Goal: Transaction & Acquisition: Purchase product/service

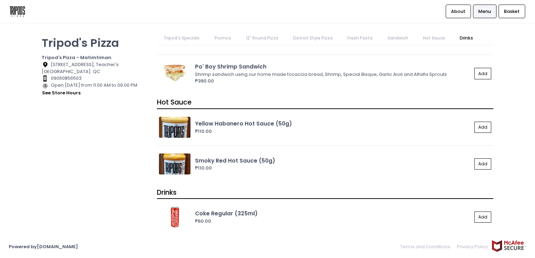
scroll to position [1688, 0]
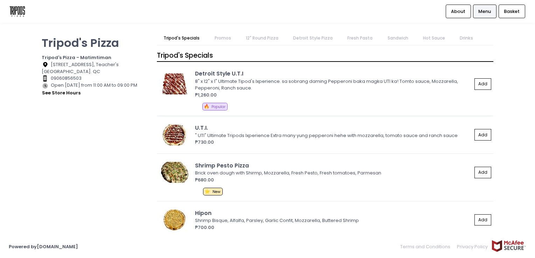
click at [174, 83] on img at bounding box center [175, 84] width 32 height 21
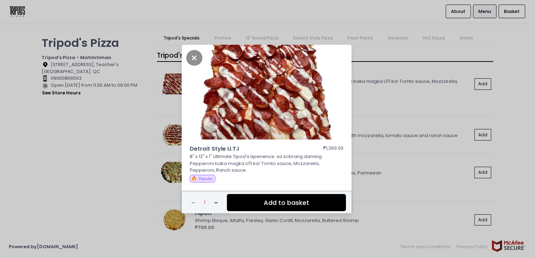
click at [134, 141] on div "Detroit Style U.T.I ₱1,260.00 8" x 12" x 1" Ultimate Tipod's Ixperience. sa sob…" at bounding box center [267, 129] width 535 height 258
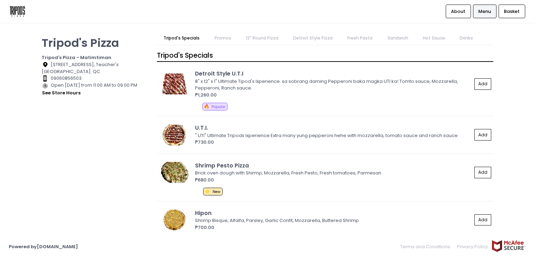
click at [308, 36] on link "Detroit Style Pizza" at bounding box center [312, 38] width 53 height 13
